Goal: Task Accomplishment & Management: Use online tool/utility

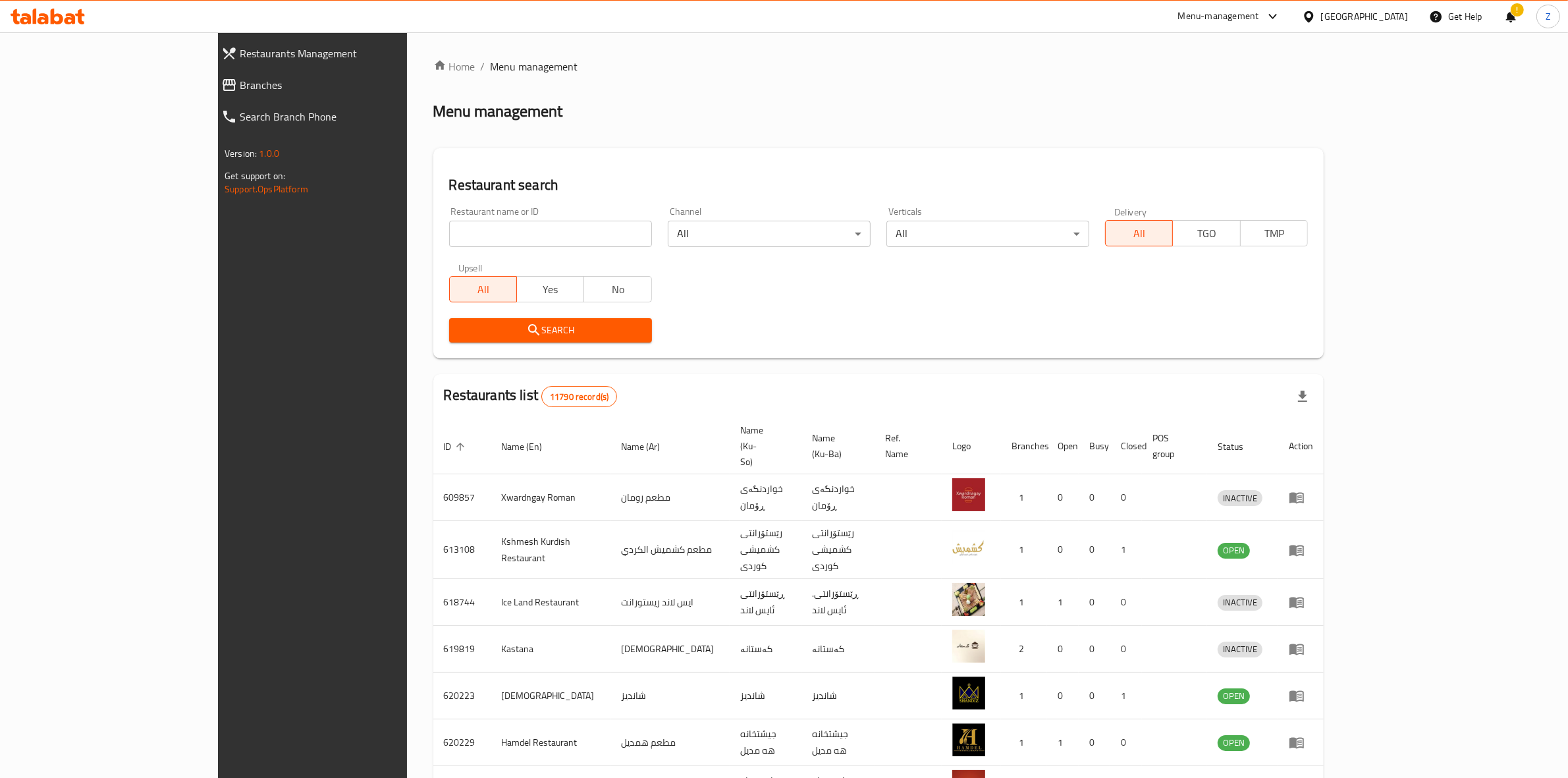
click at [489, 228] on input "search" at bounding box center [550, 234] width 203 height 27
type input "lala fast"
click button "Search" at bounding box center [550, 330] width 203 height 24
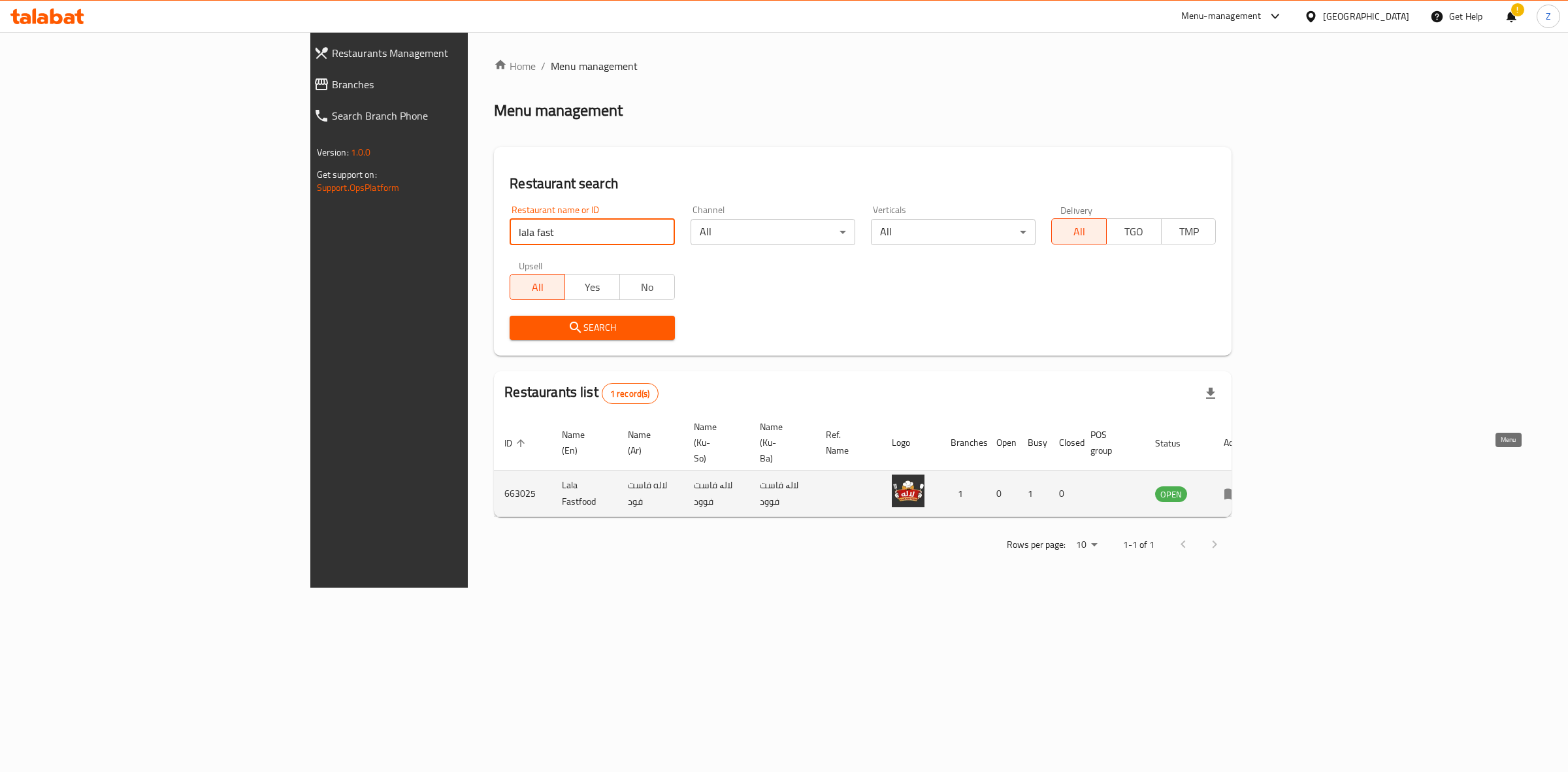
click at [1239, 489] on icon "enhanced table" at bounding box center [1231, 494] width 15 height 11
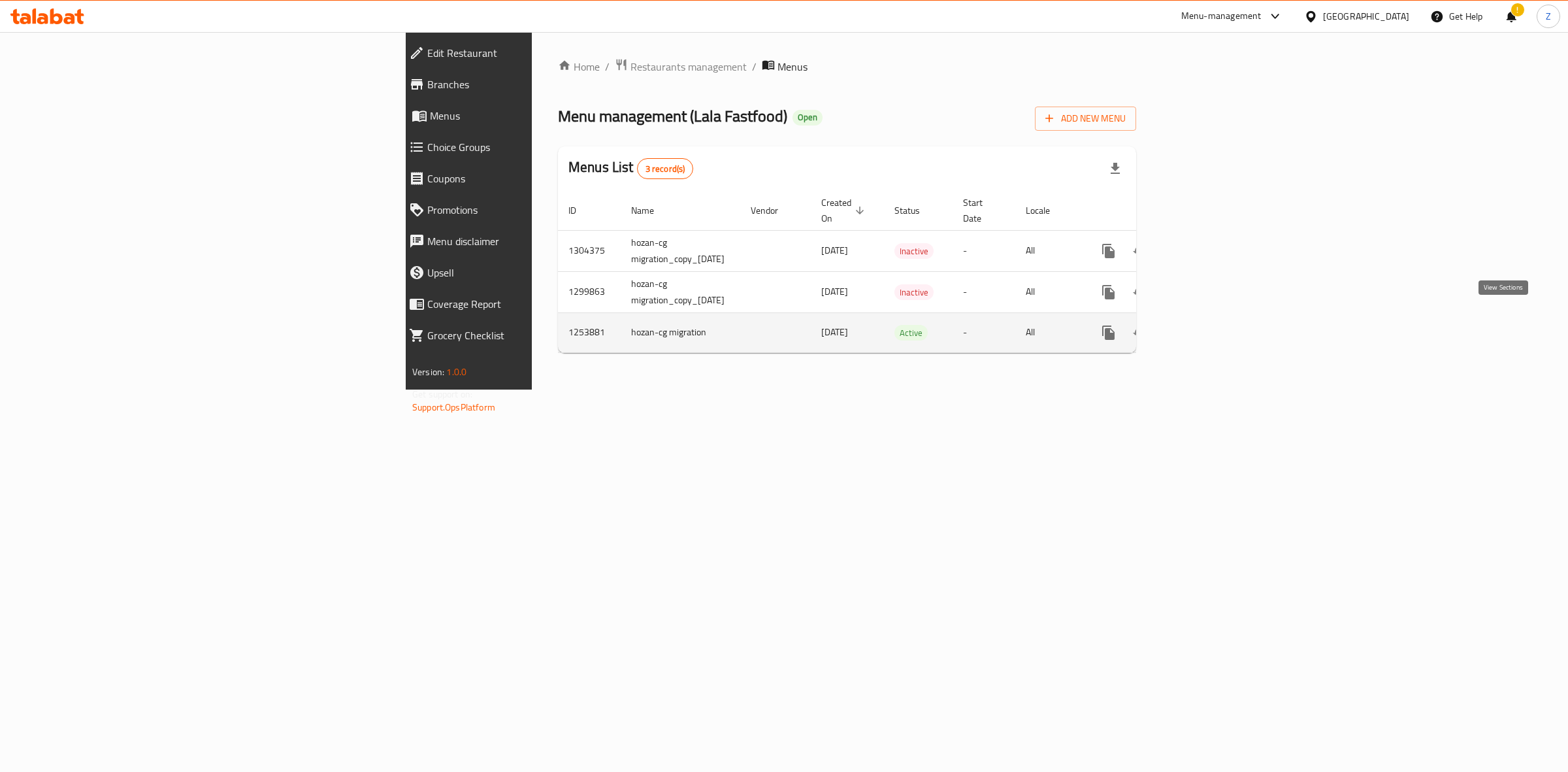
click at [1211, 325] on icon "enhanced table" at bounding box center [1203, 333] width 16 height 16
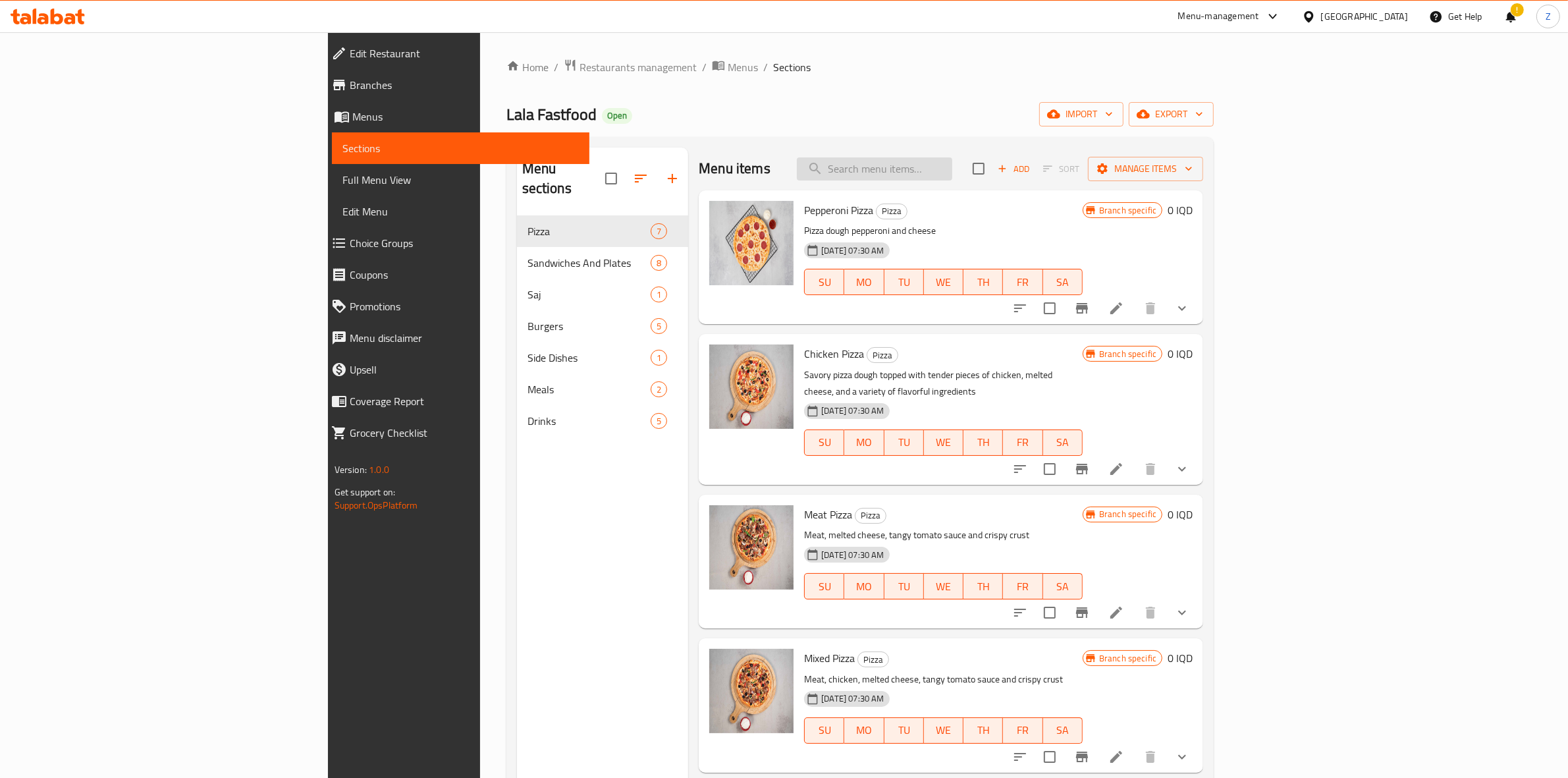
click at [953, 173] on input "search" at bounding box center [874, 168] width 156 height 23
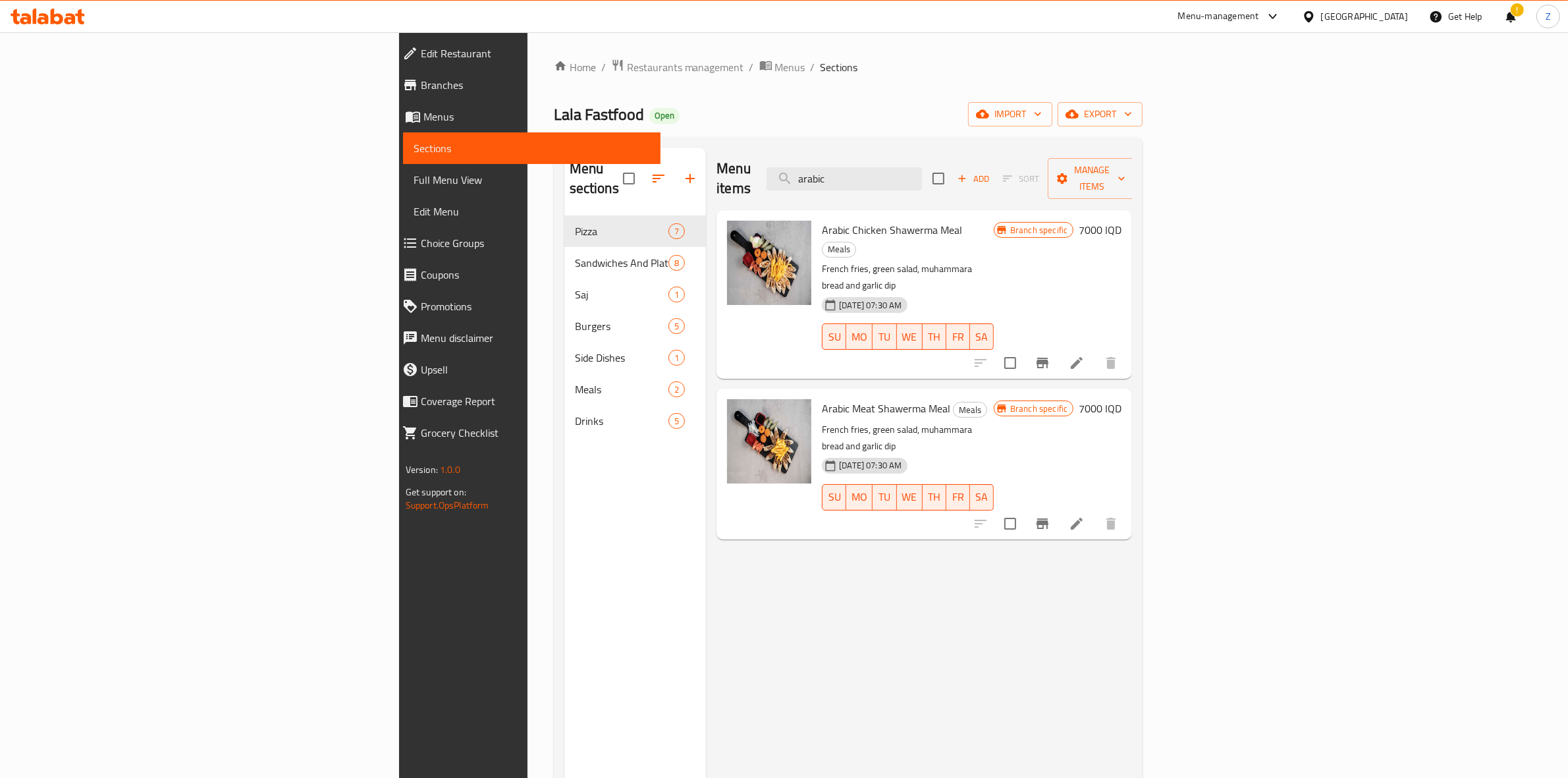
type input "arabic"
click at [1121, 220] on h6 "7000 IQD" at bounding box center [1100, 230] width 43 height 19
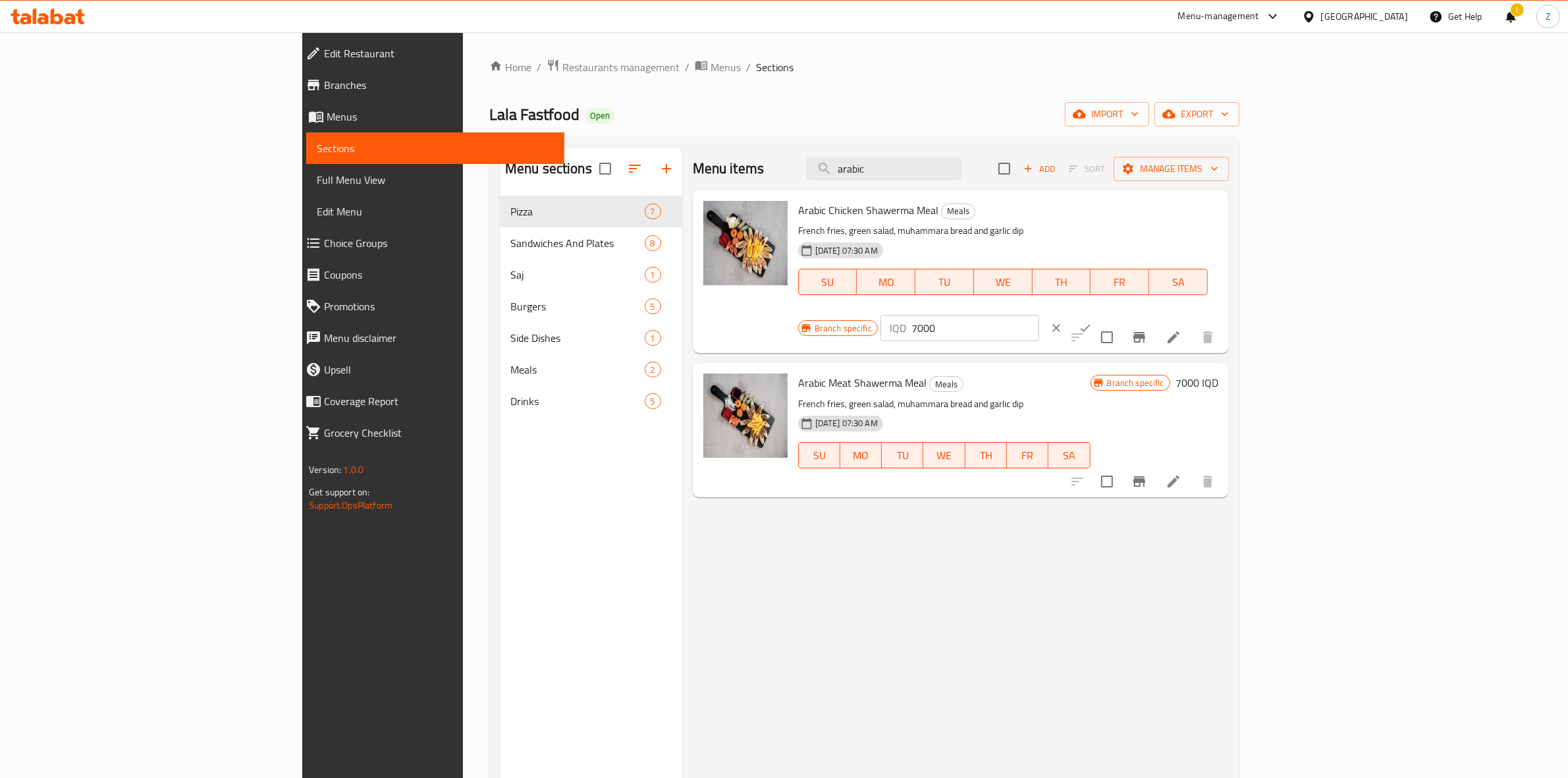
click at [1039, 315] on input "7000" at bounding box center [975, 328] width 127 height 27
click at [1039, 315] on input "6500" at bounding box center [975, 328] width 127 height 27
type input "6500"
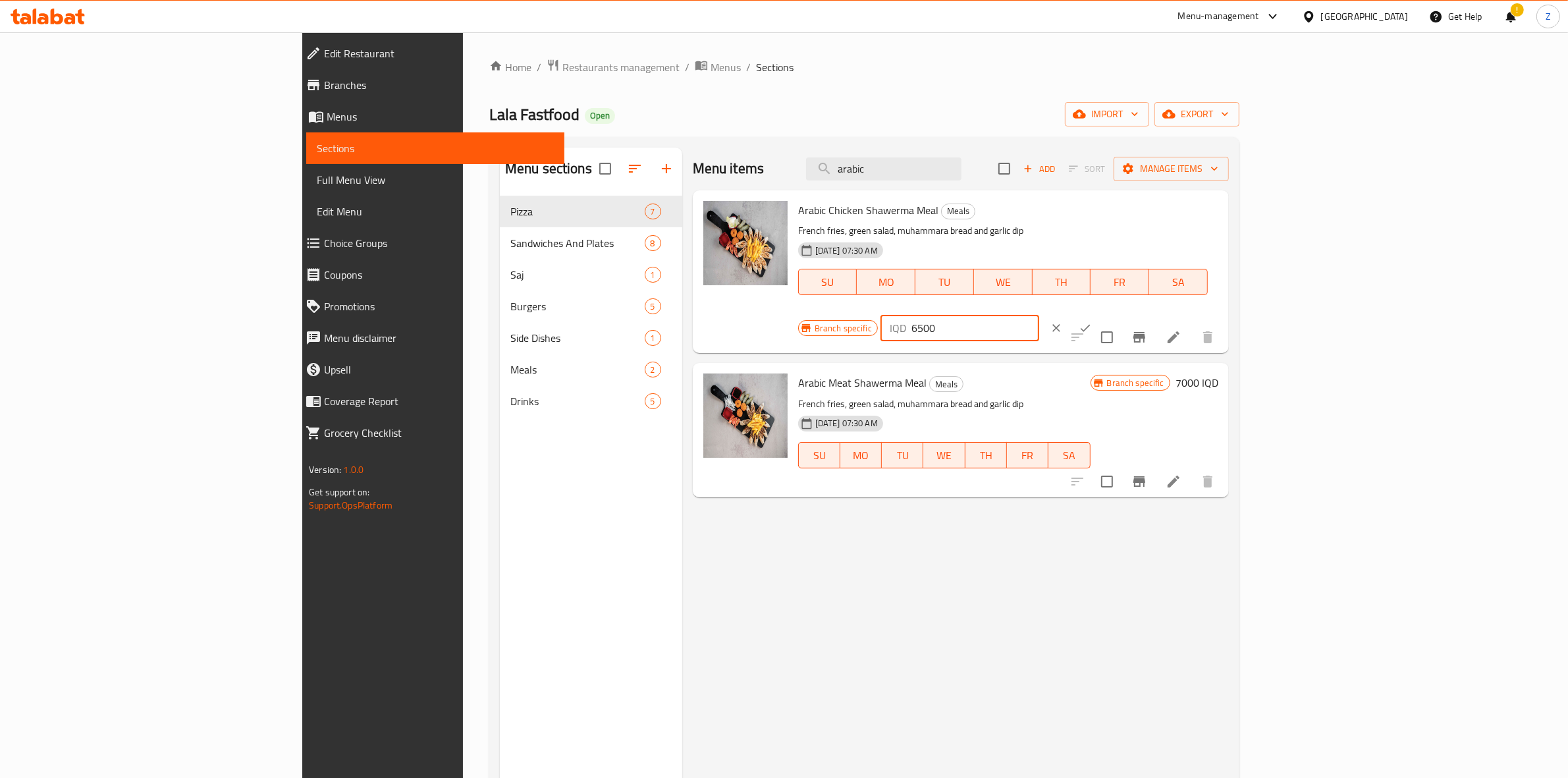
click at [1092, 321] on icon "ok" at bounding box center [1085, 328] width 13 height 13
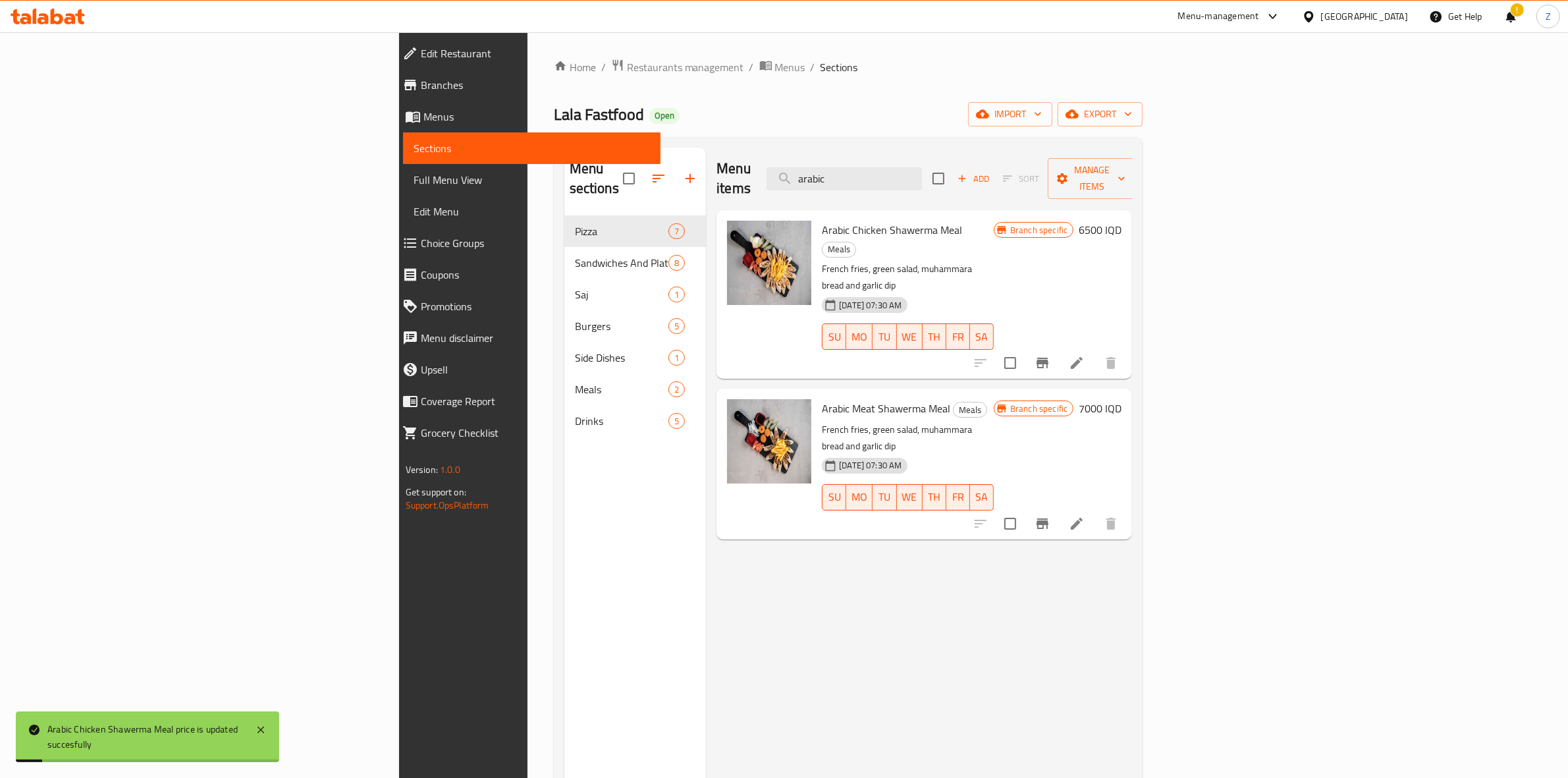
click at [1121, 399] on h6 "7000 IQD" at bounding box center [1100, 408] width 43 height 19
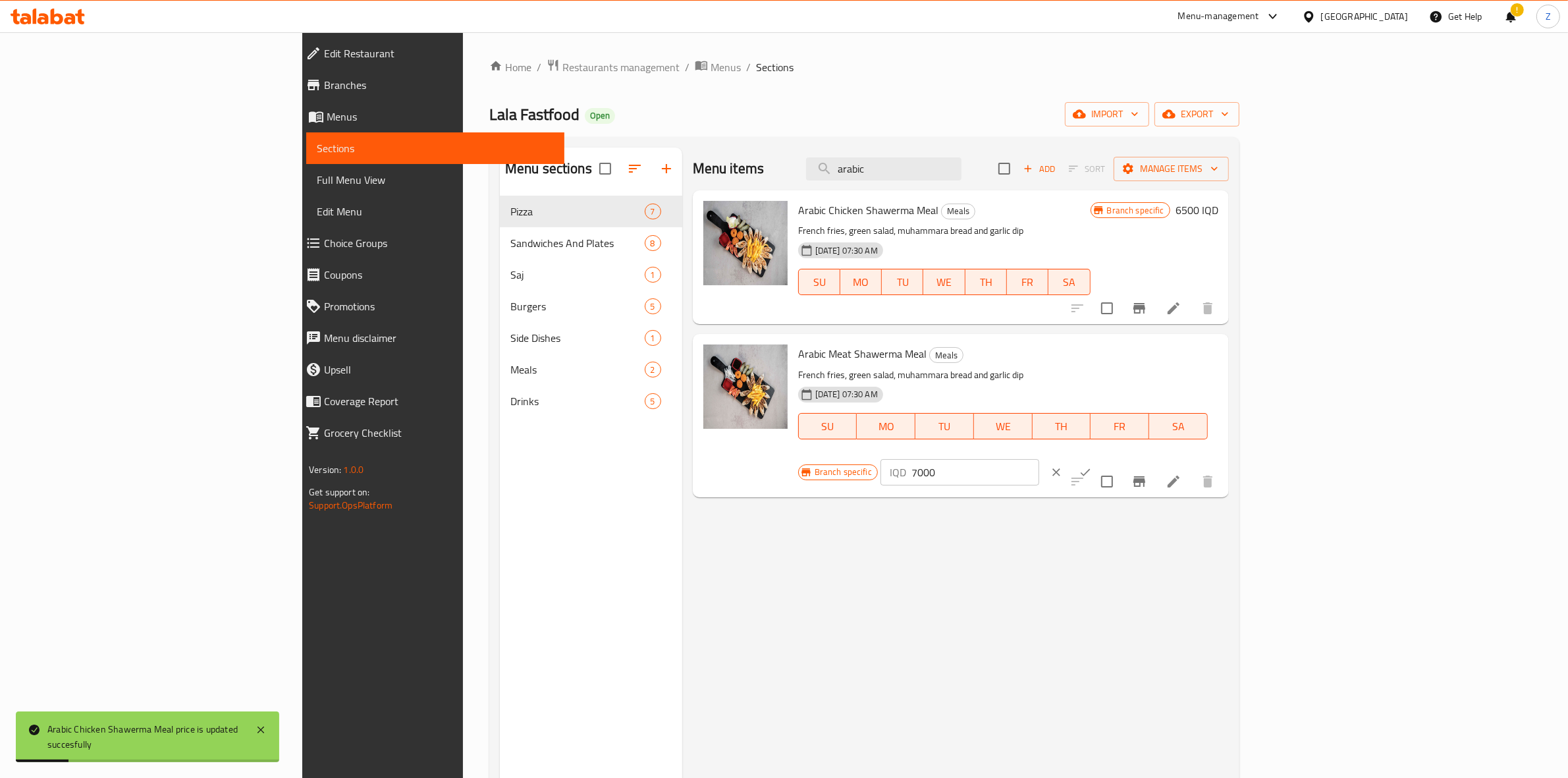
click at [1039, 459] on input "7000" at bounding box center [975, 472] width 127 height 27
paste input "65"
type input "6500"
click at [1092, 465] on icon "ok" at bounding box center [1085, 471] width 13 height 13
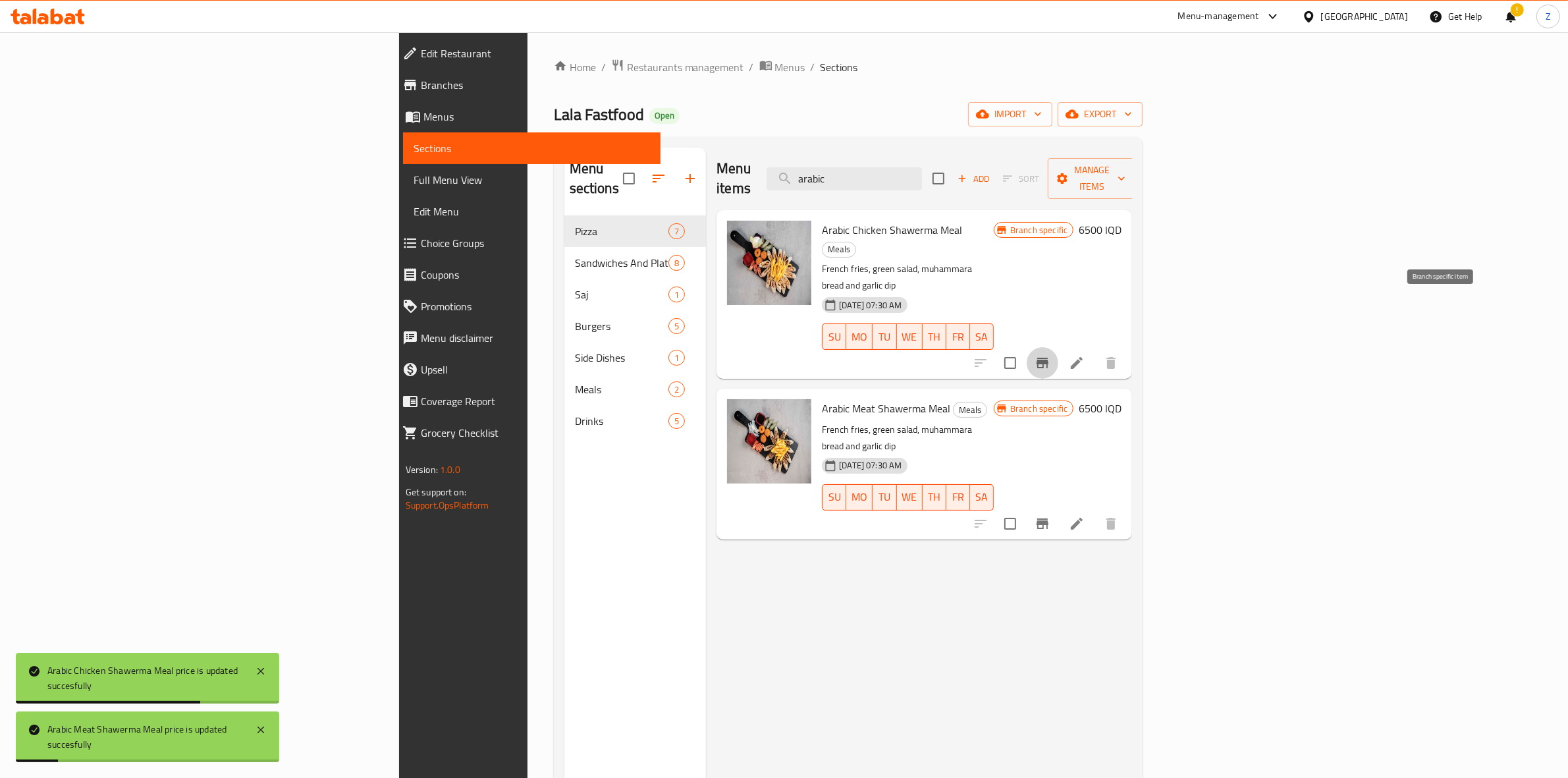
click at [1059, 347] on button "Branch-specific-item" at bounding box center [1042, 363] width 31 height 31
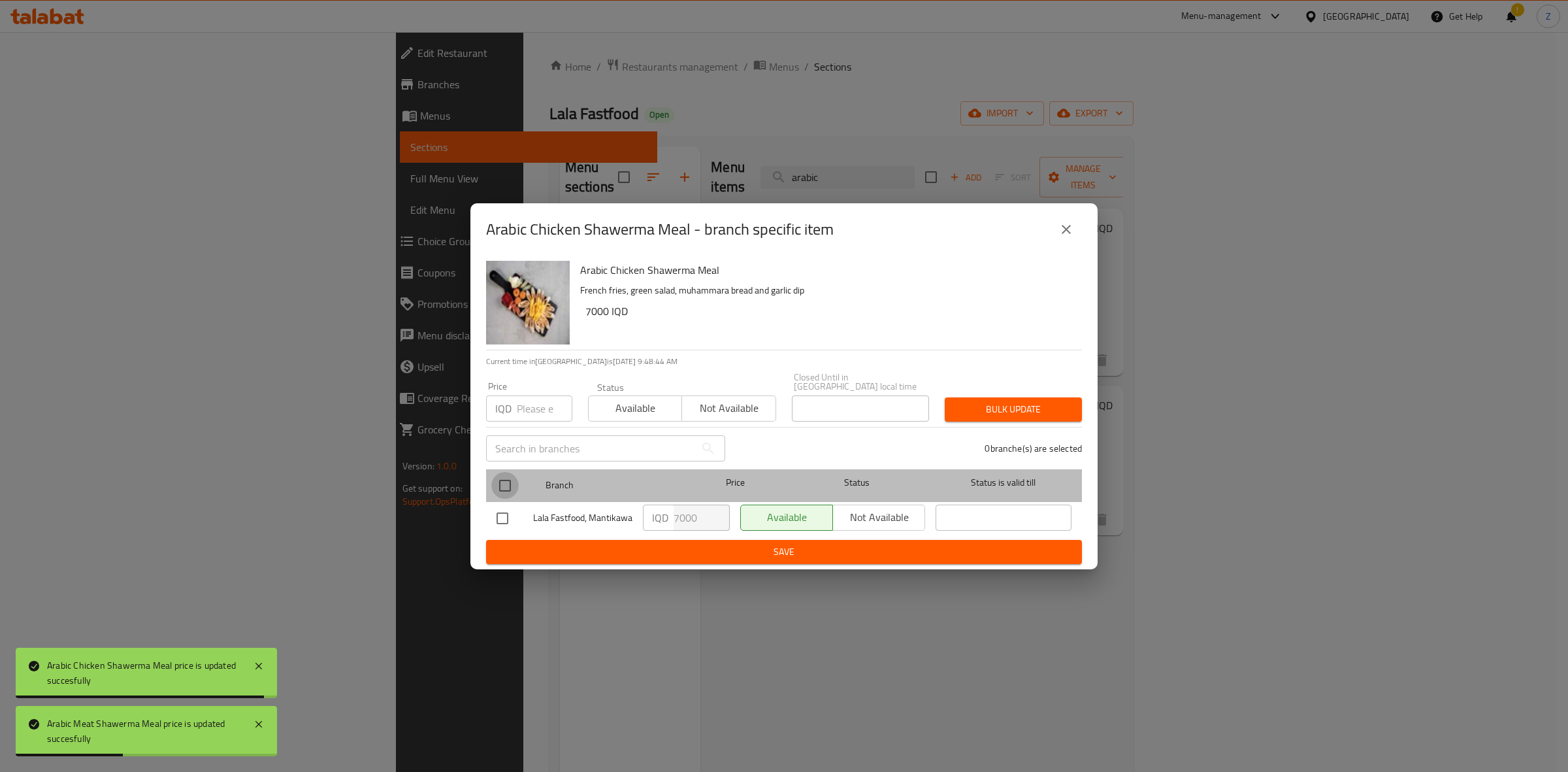
click at [508, 479] on input "checkbox" at bounding box center [504, 485] width 27 height 27
checkbox input "true"
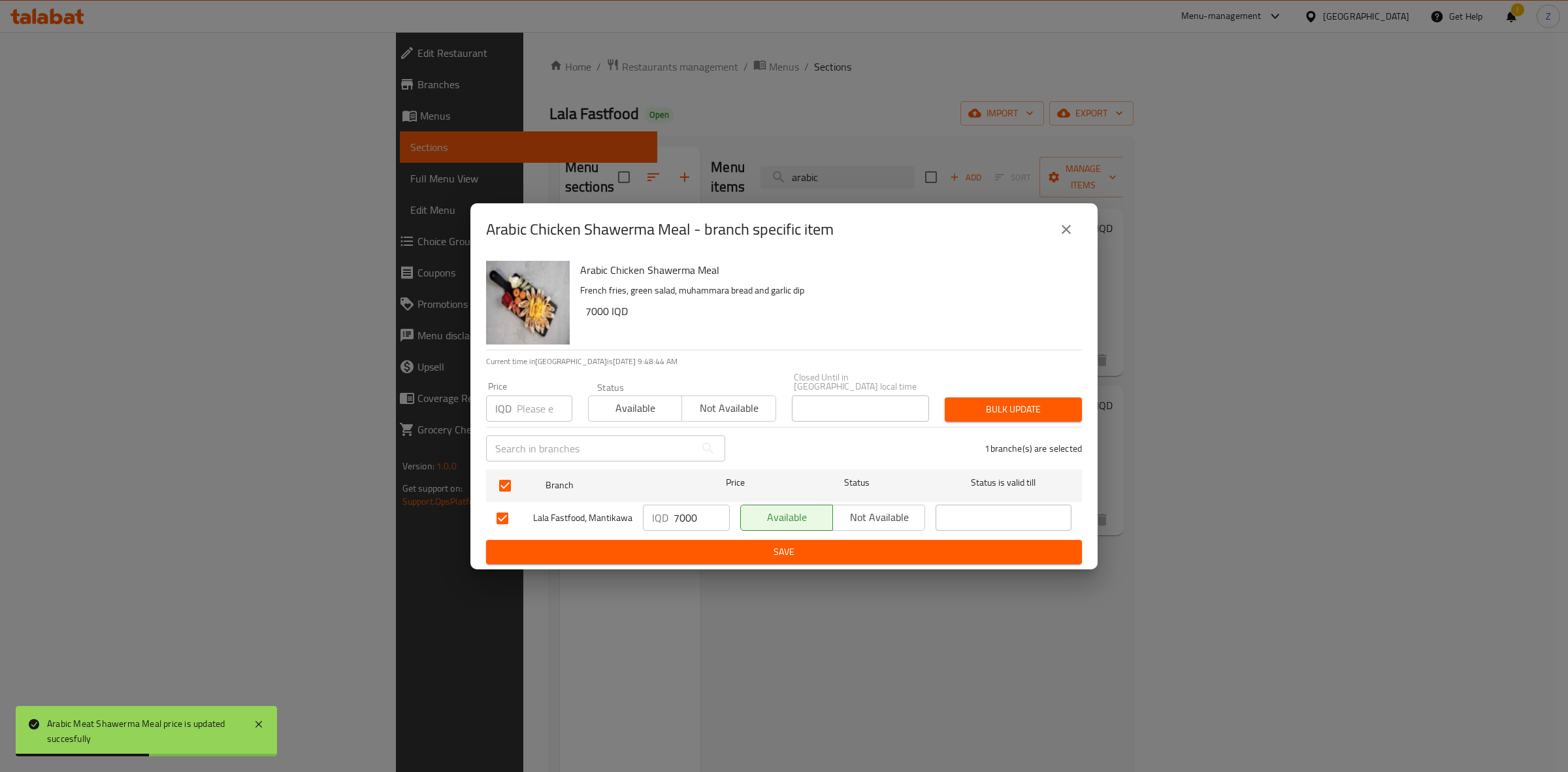
click at [684, 511] on input "7000" at bounding box center [701, 518] width 56 height 26
paste input "65"
type input "6500"
click at [683, 551] on span "Save" at bounding box center [784, 552] width 575 height 16
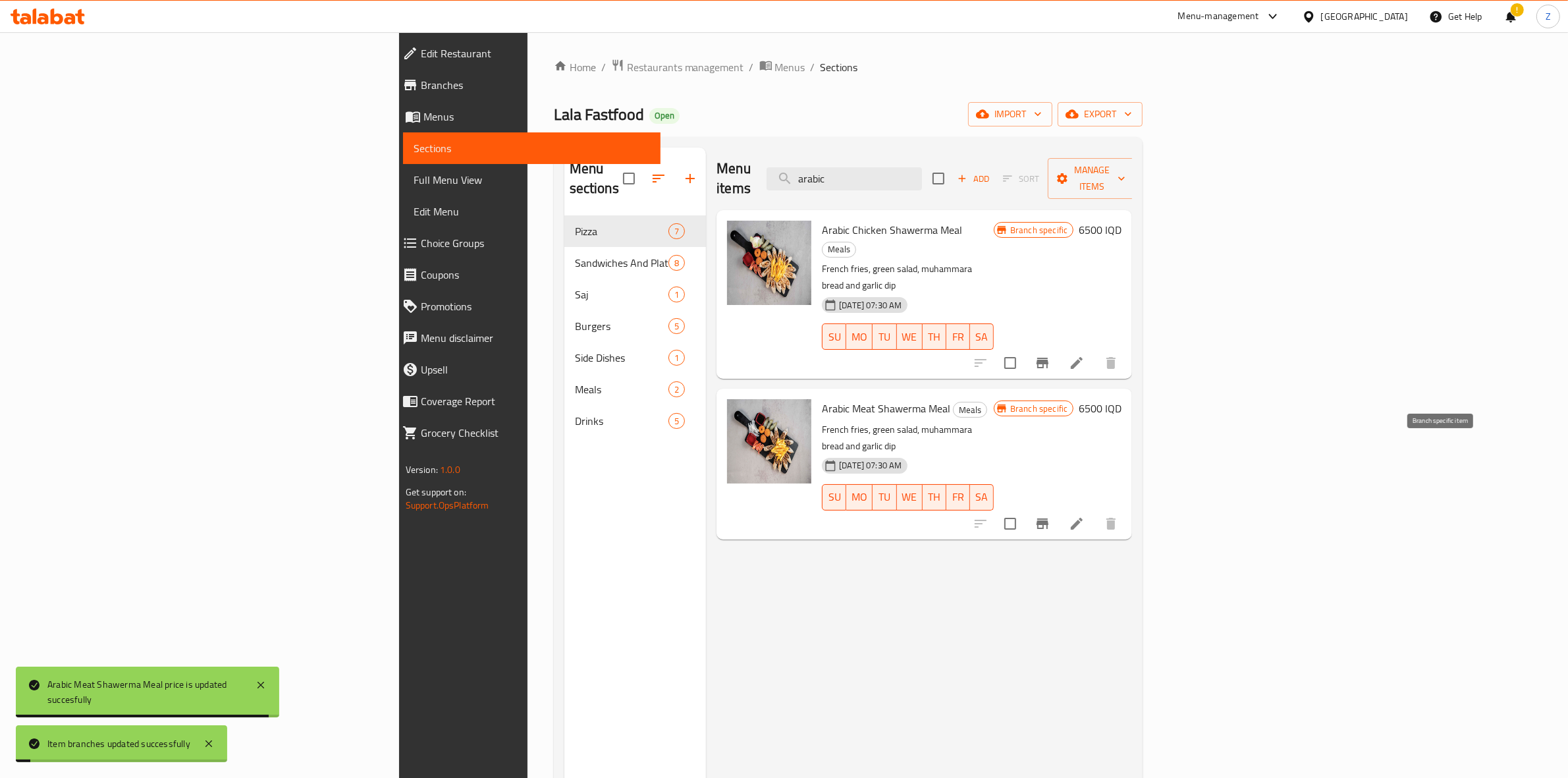
click at [1049, 518] on icon "Branch-specific-item" at bounding box center [1042, 523] width 12 height 10
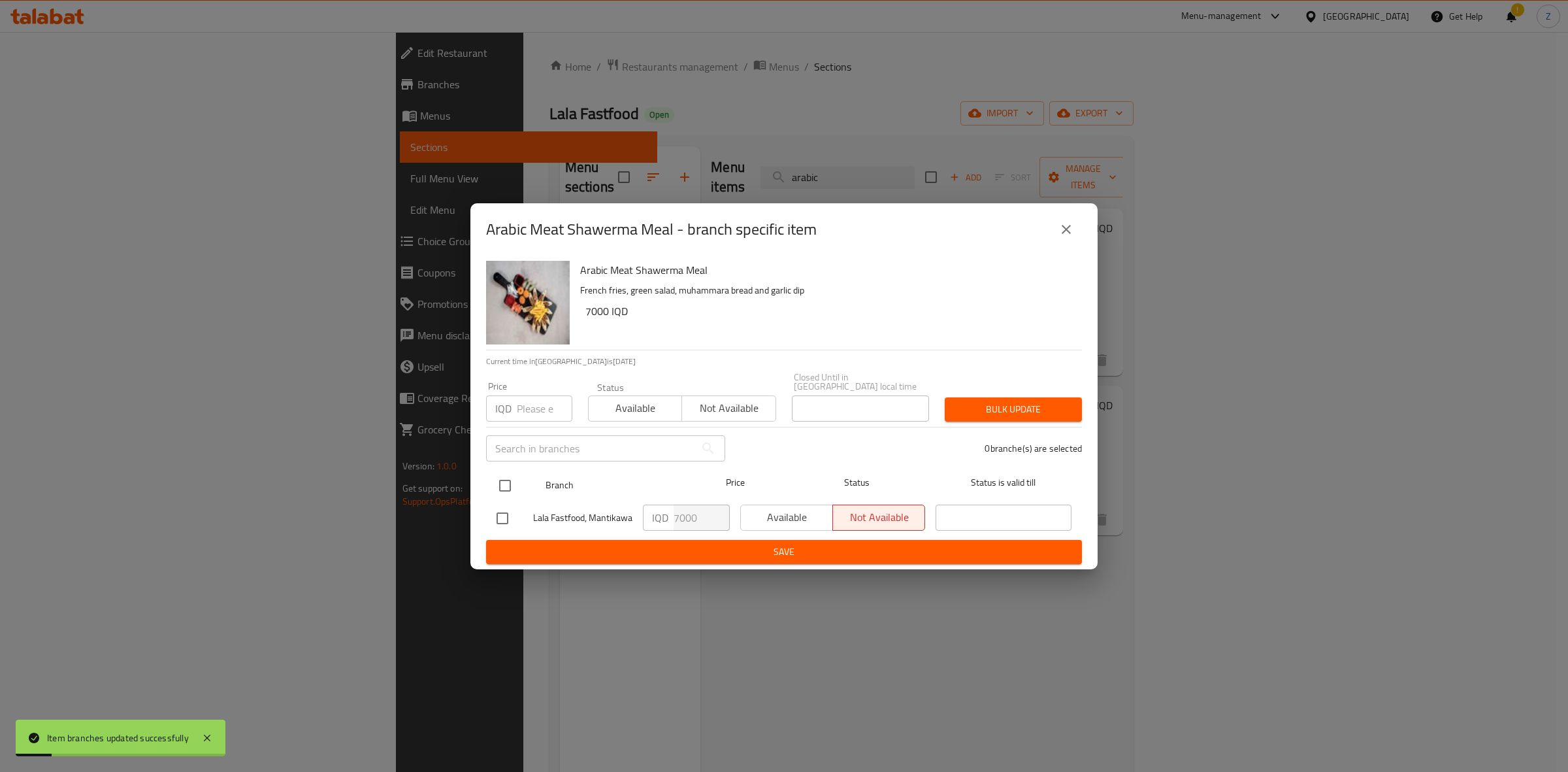
click at [514, 479] on input "checkbox" at bounding box center [504, 485] width 27 height 27
checkbox input "true"
click at [683, 507] on input "7000" at bounding box center [701, 518] width 56 height 26
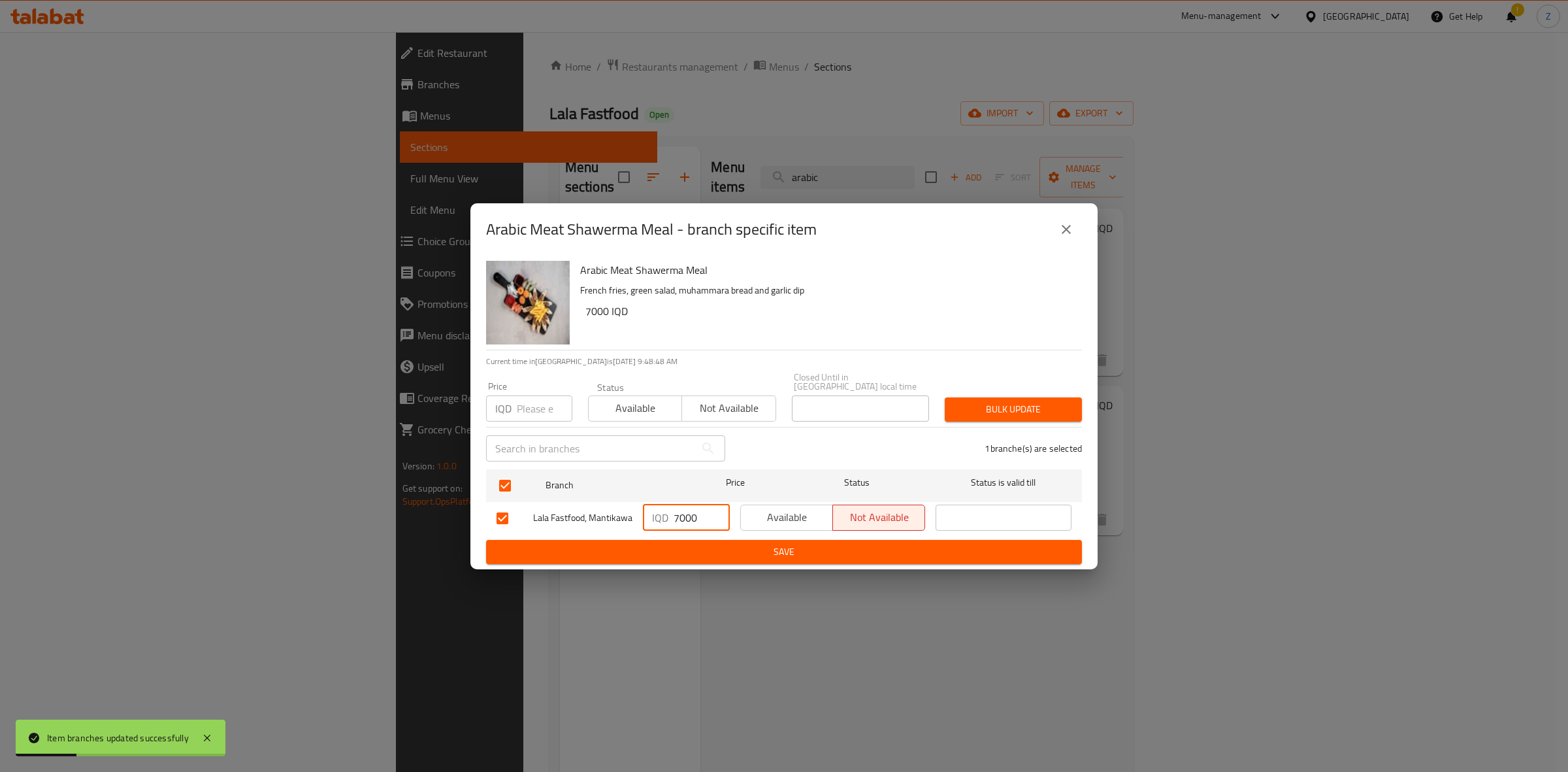
paste input "65"
type input "6500"
click at [625, 549] on span "Save" at bounding box center [784, 552] width 575 height 16
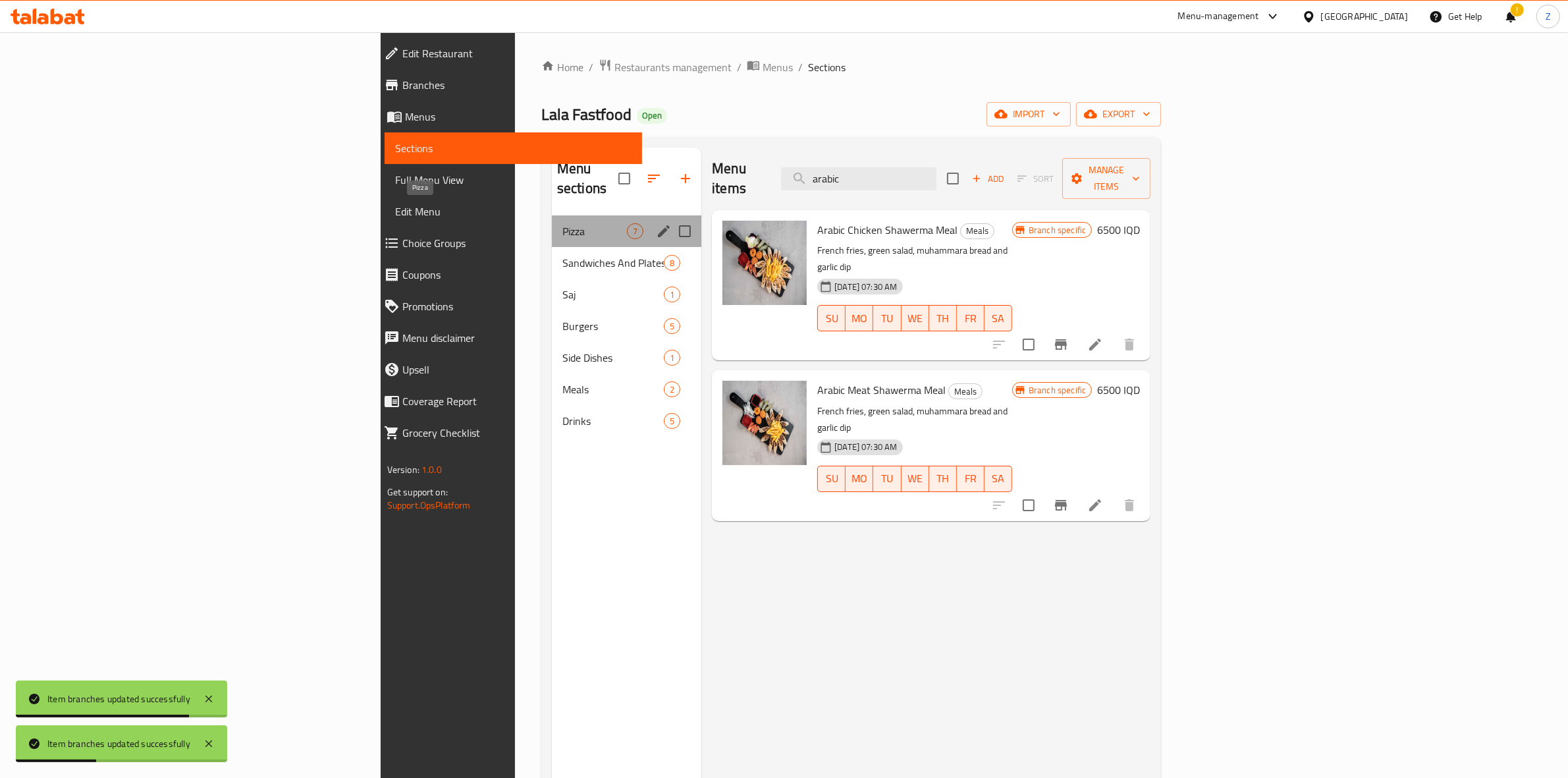
click at [562, 224] on span "Pizza" at bounding box center [594, 231] width 65 height 16
click at [562, 255] on span "Sandwiches And Plates" at bounding box center [594, 263] width 65 height 16
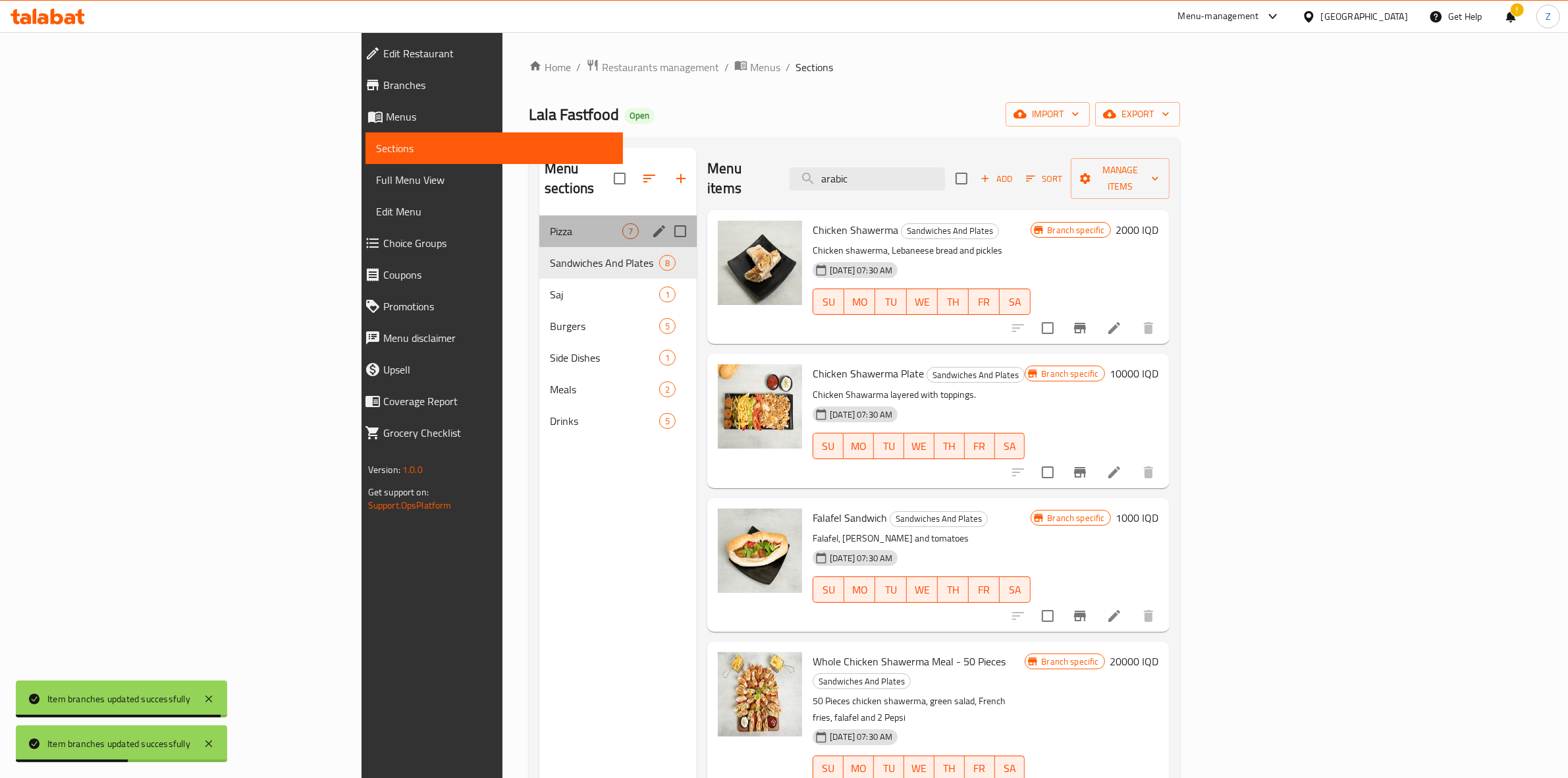
click at [540, 219] on div "Pizza 7" at bounding box center [618, 231] width 157 height 31
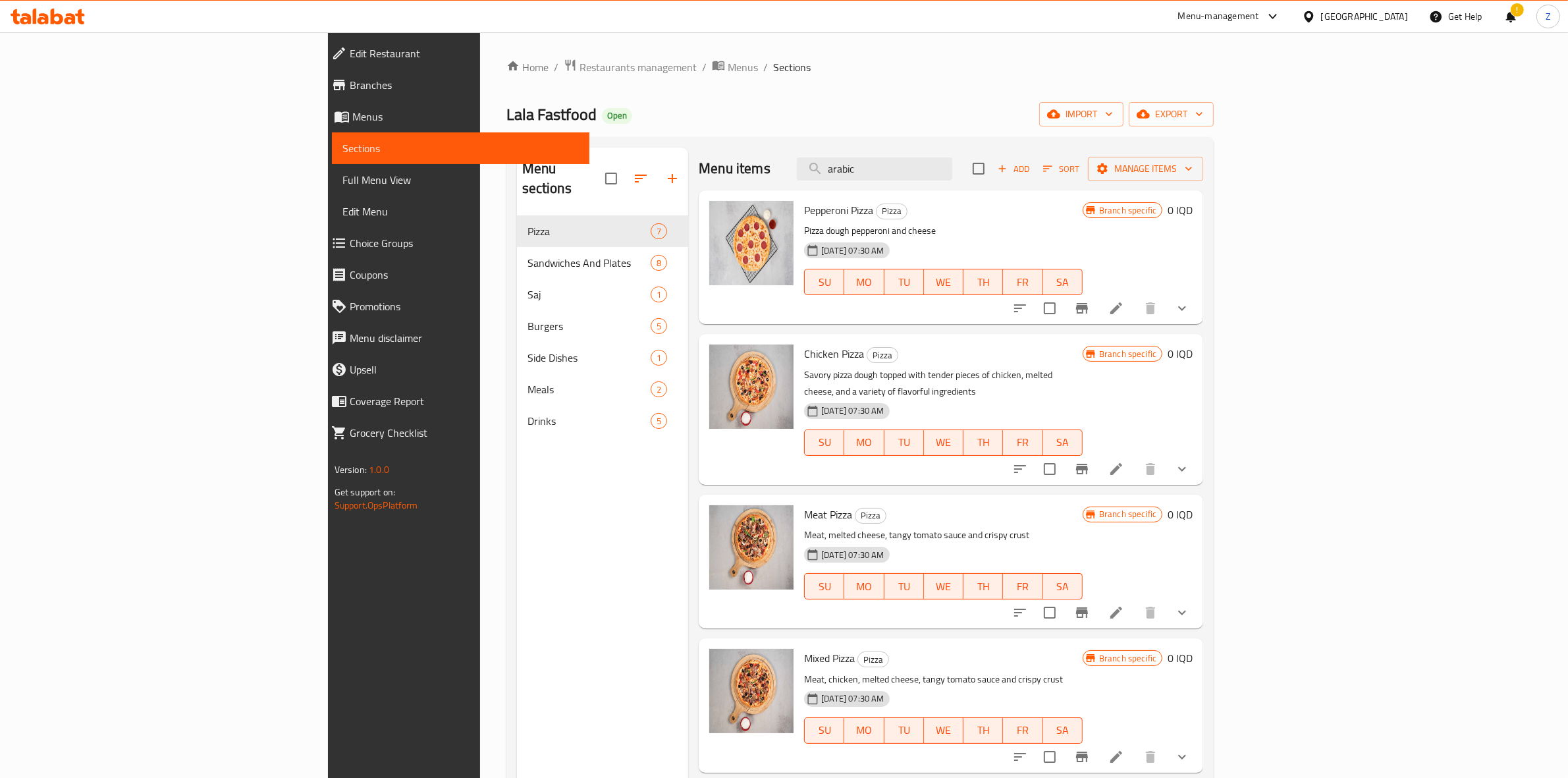
click at [1135, 320] on li at bounding box center [1116, 308] width 37 height 23
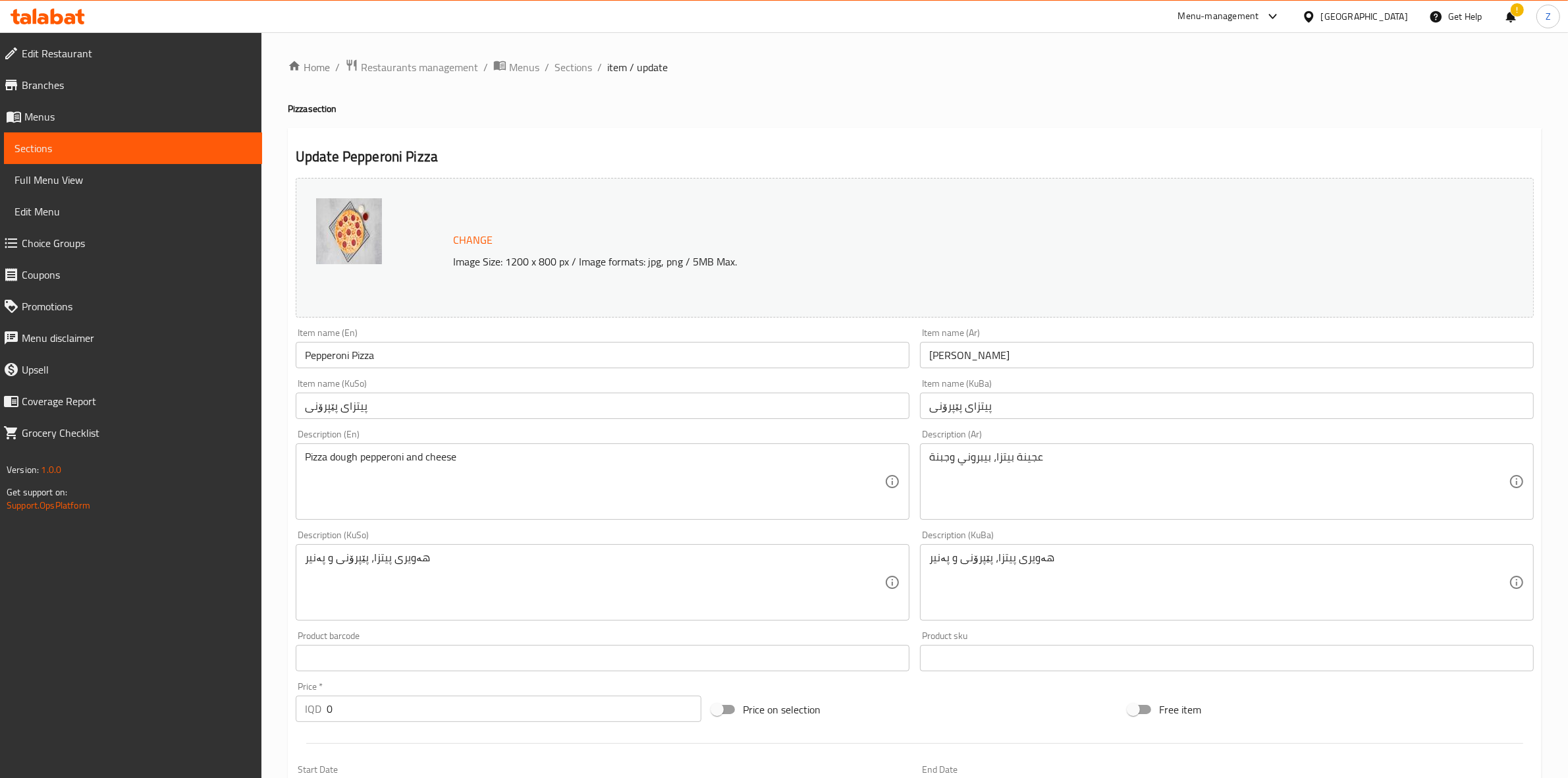
click at [1259, 12] on div "Menu-management" at bounding box center [1219, 16] width 81 height 16
click at [1186, 131] on div "Restaurant-Management" at bounding box center [1218, 146] width 124 height 30
